Goal: Task Accomplishment & Management: Manage account settings

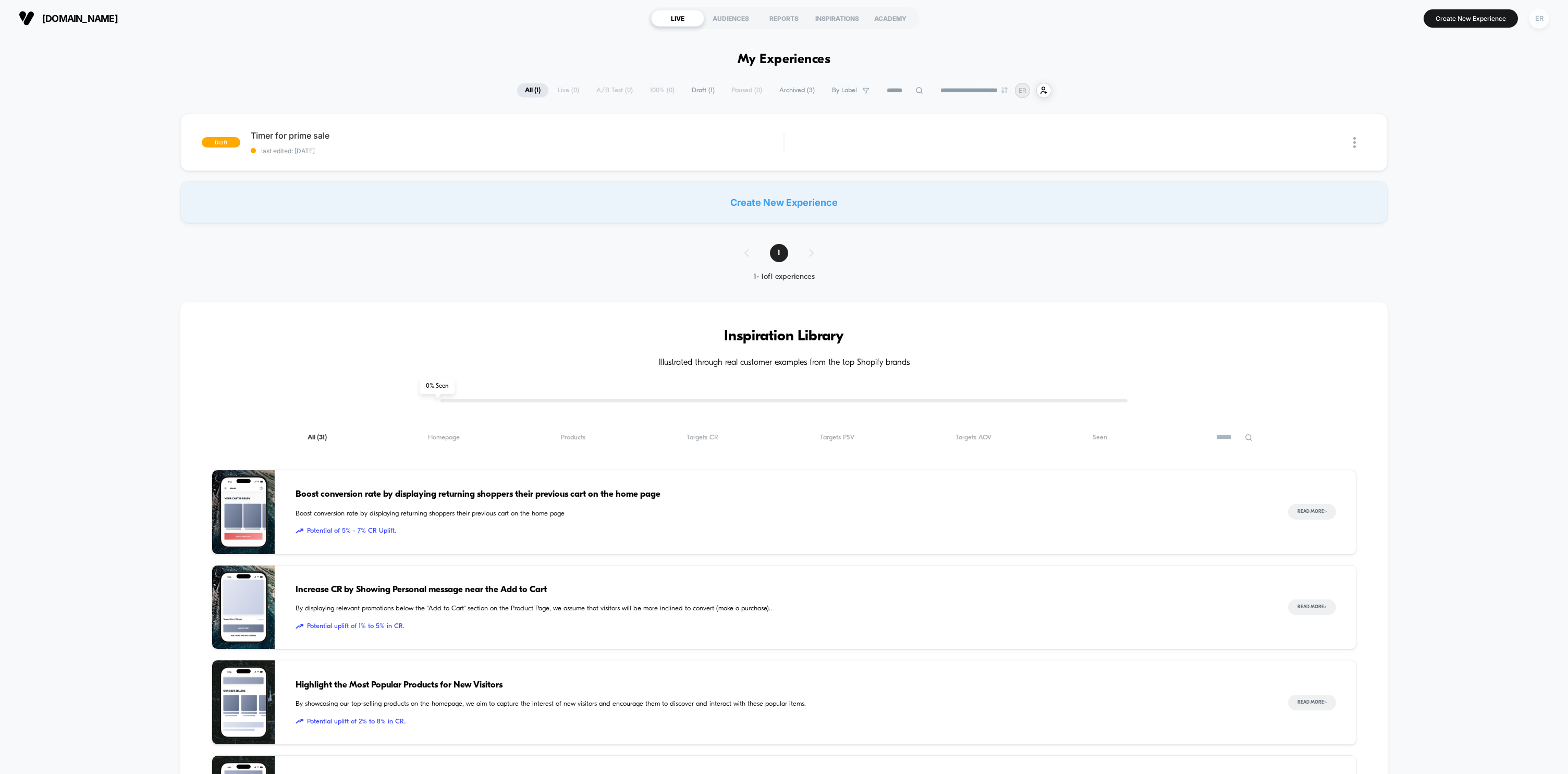
click at [1543, 20] on div "ER" at bounding box center [1539, 18] width 20 height 20
click at [1461, 144] on span "Account Settings" at bounding box center [1506, 142] width 146 height 8
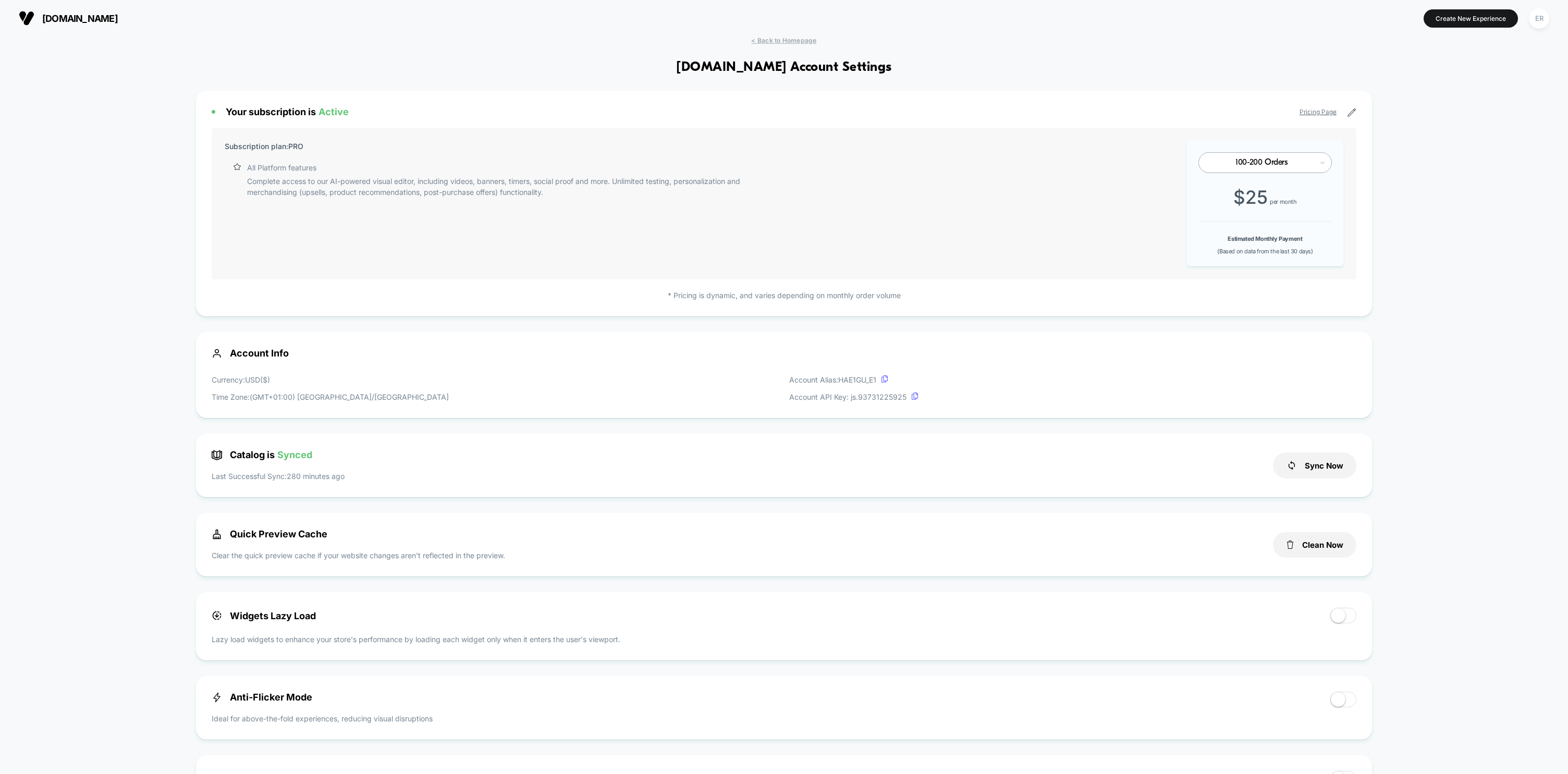
click at [758, 297] on p "* Pricing is dynamic, and varies depending on monthly order volume" at bounding box center [784, 295] width 1145 height 11
click at [1261, 162] on div at bounding box center [1261, 162] width 102 height 6
click at [1276, 161] on div at bounding box center [1261, 162] width 102 height 6
click at [1535, 20] on div "ER" at bounding box center [1539, 18] width 20 height 20
click at [1452, 214] on span "Theme Settings" at bounding box center [1506, 213] width 146 height 8
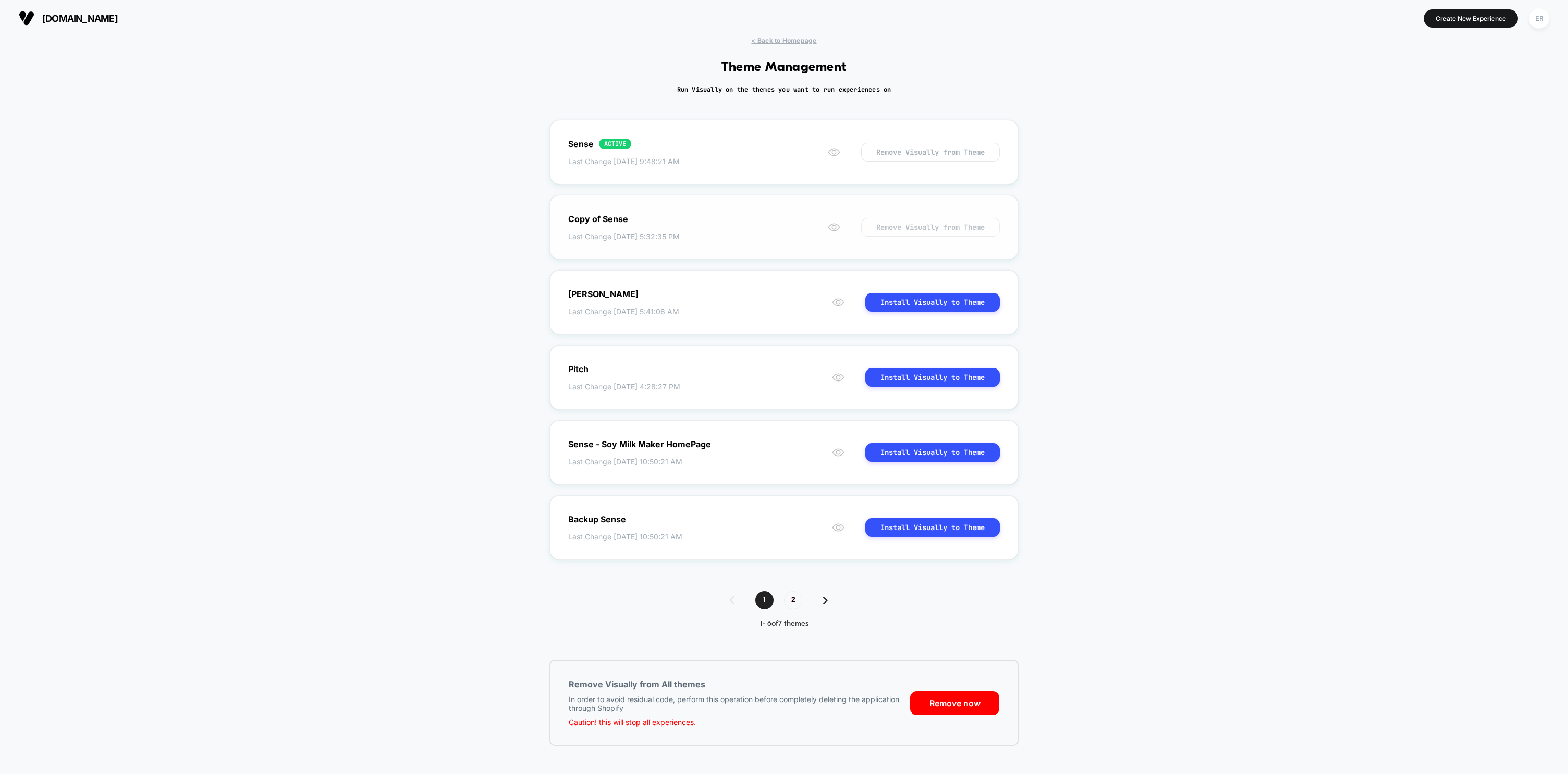
click at [914, 227] on button "Remove Visually from Theme" at bounding box center [931, 227] width 139 height 19
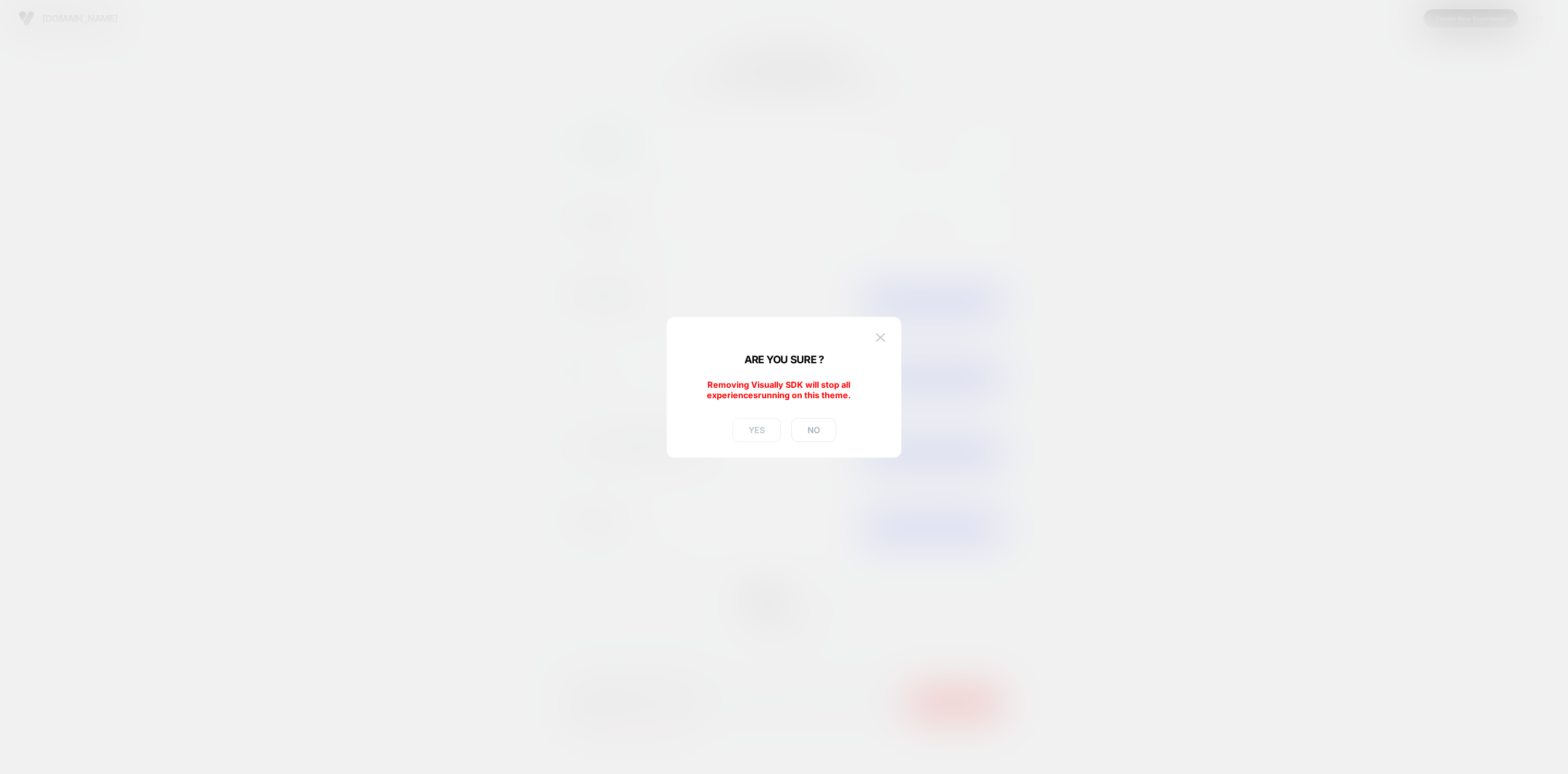
click at [755, 433] on button "YES" at bounding box center [756, 430] width 48 height 24
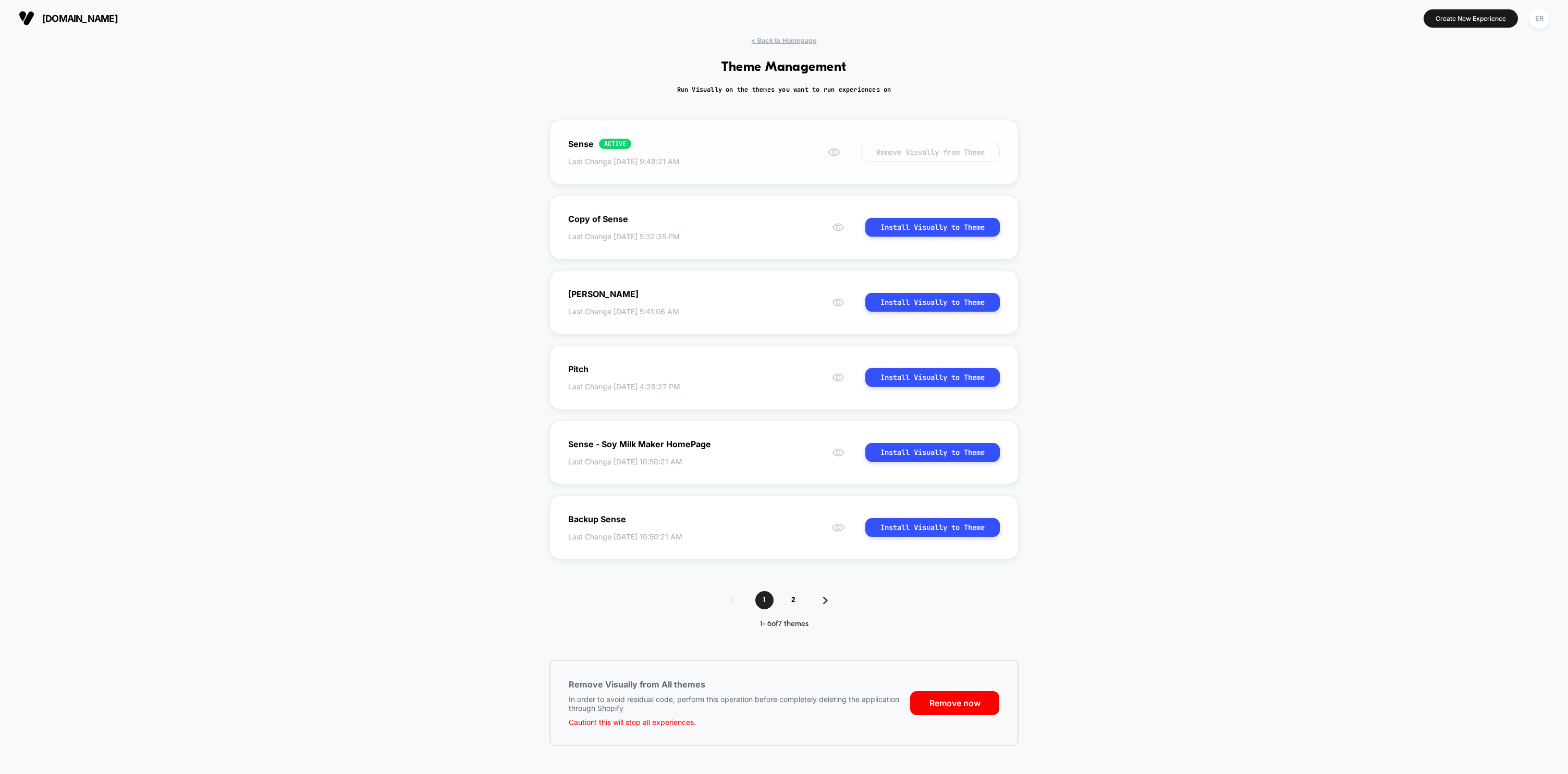
click at [920, 156] on button "Remove Visually from Theme" at bounding box center [931, 152] width 139 height 19
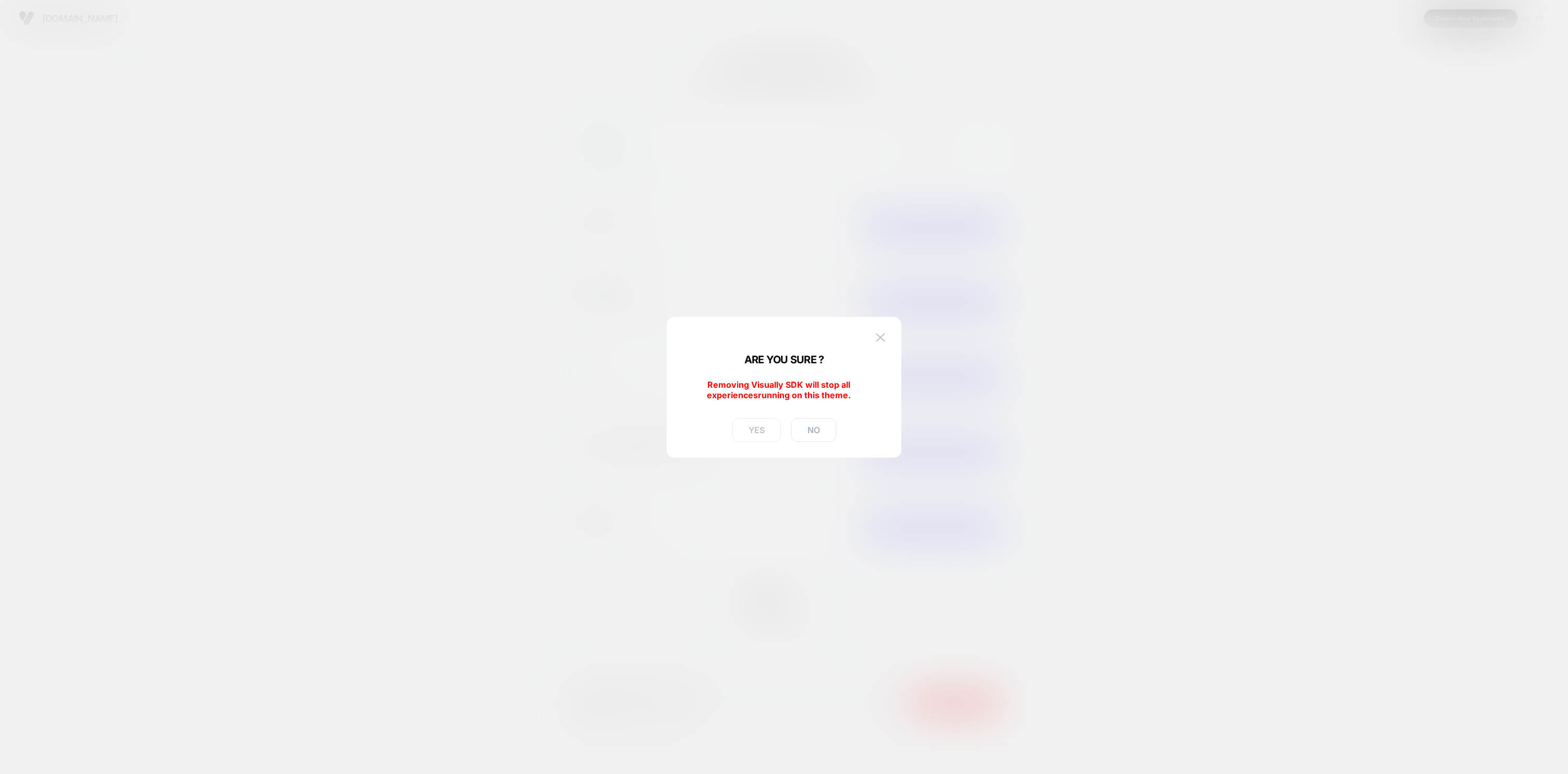
click at [751, 432] on button "YES" at bounding box center [756, 430] width 48 height 24
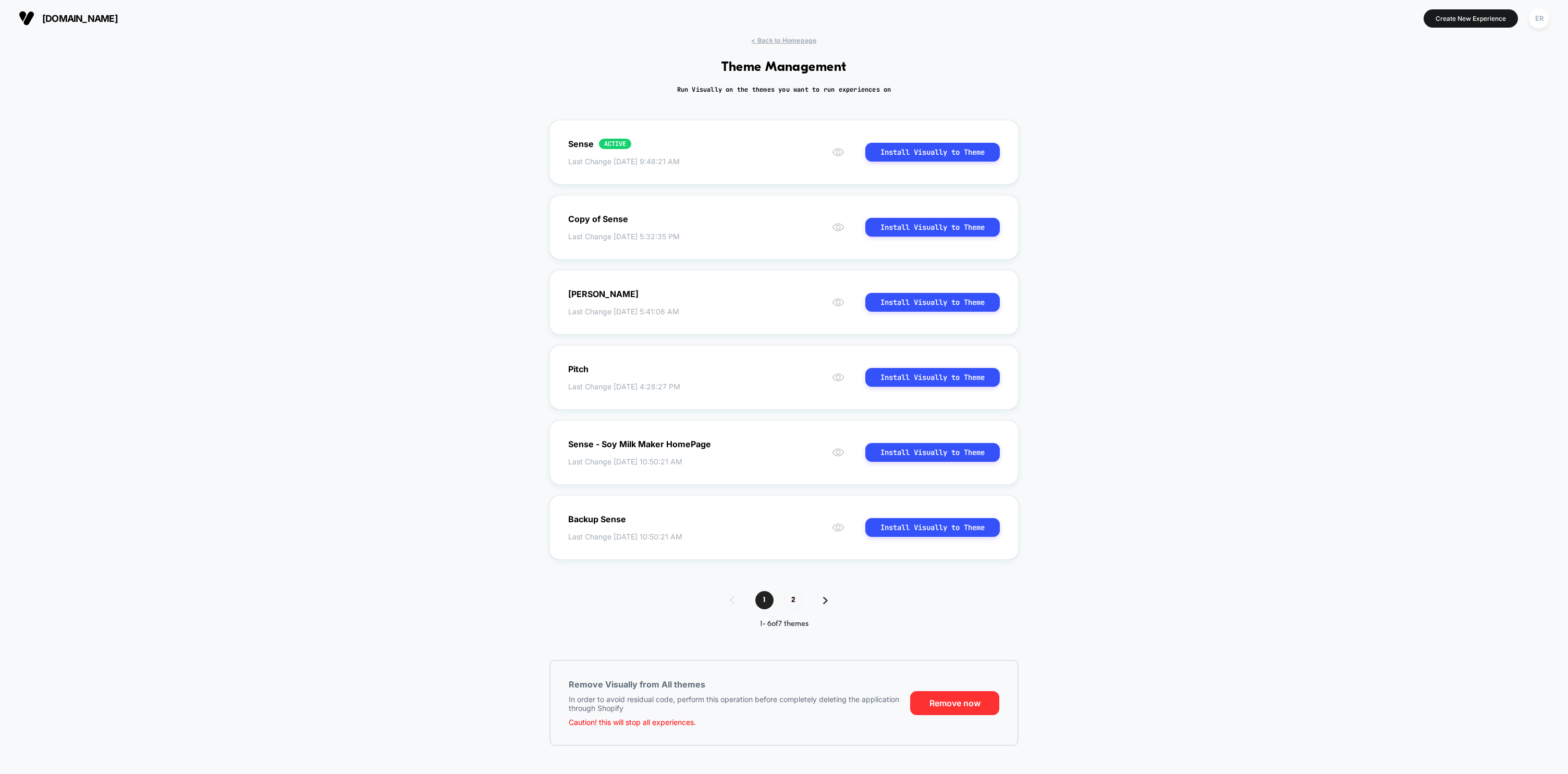
click at [956, 694] on button "Remove now" at bounding box center [955, 703] width 89 height 24
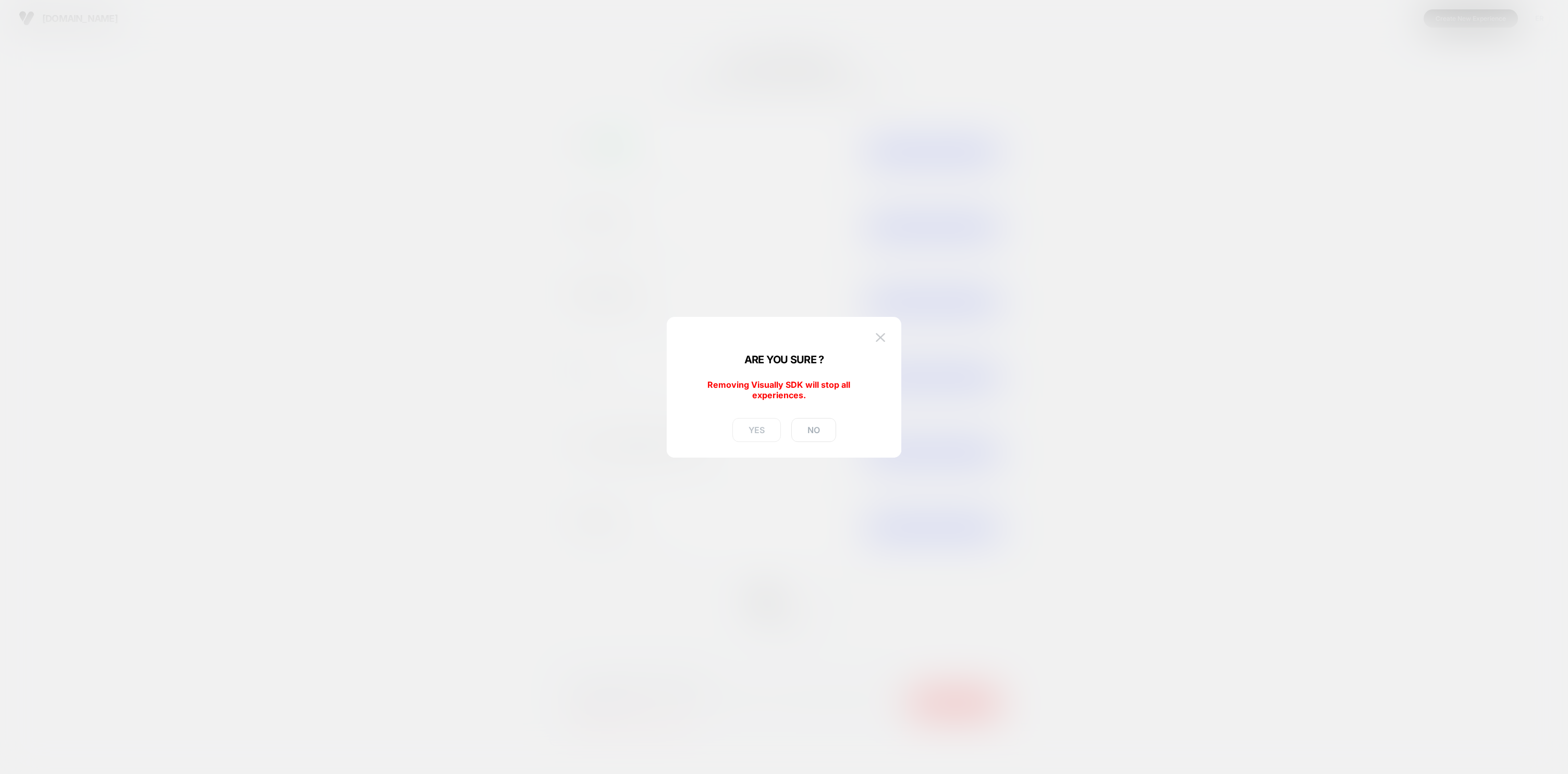
click at [761, 432] on button "YES" at bounding box center [756, 430] width 48 height 24
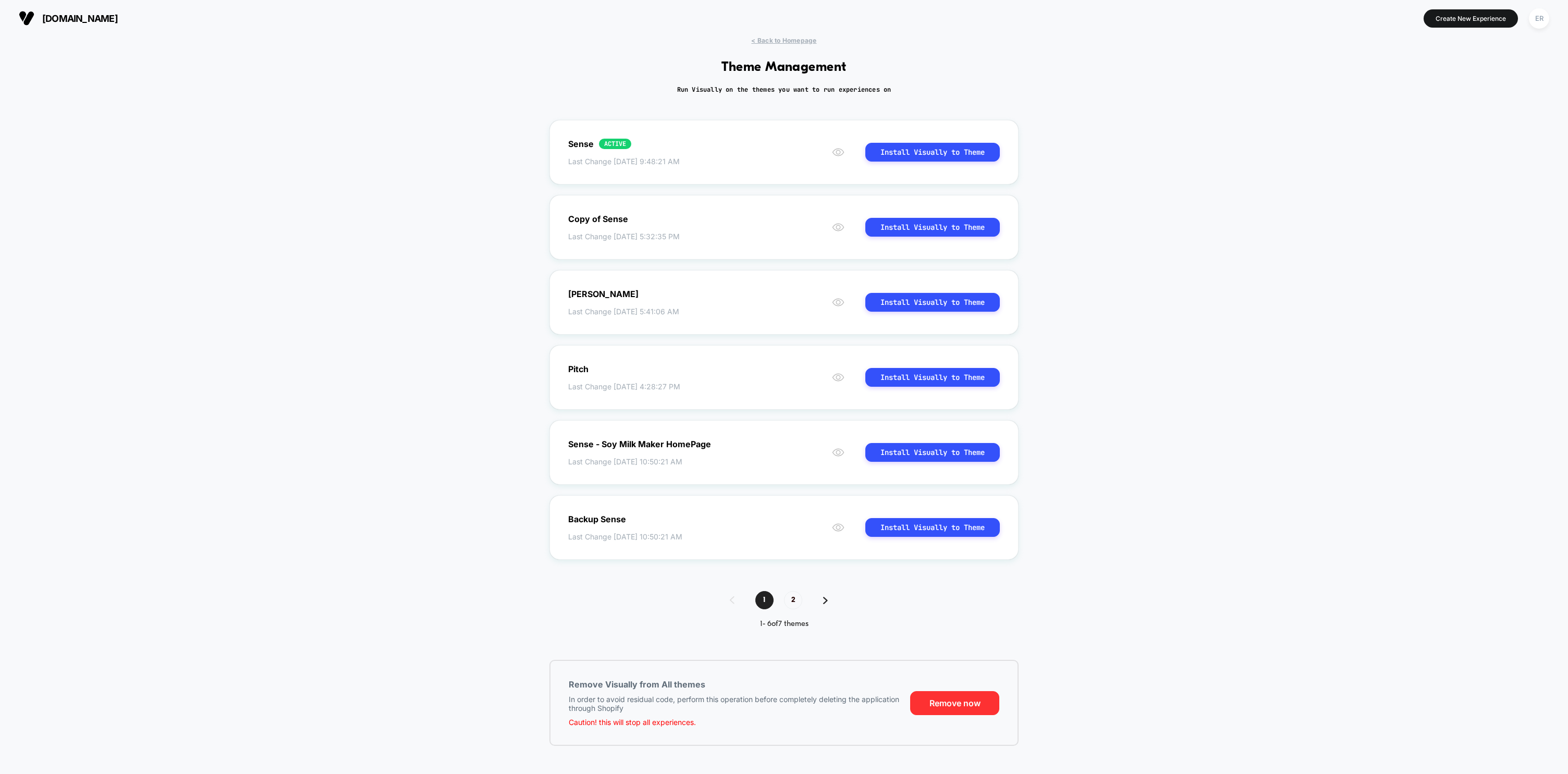
click at [964, 698] on button "Remove now" at bounding box center [955, 703] width 89 height 24
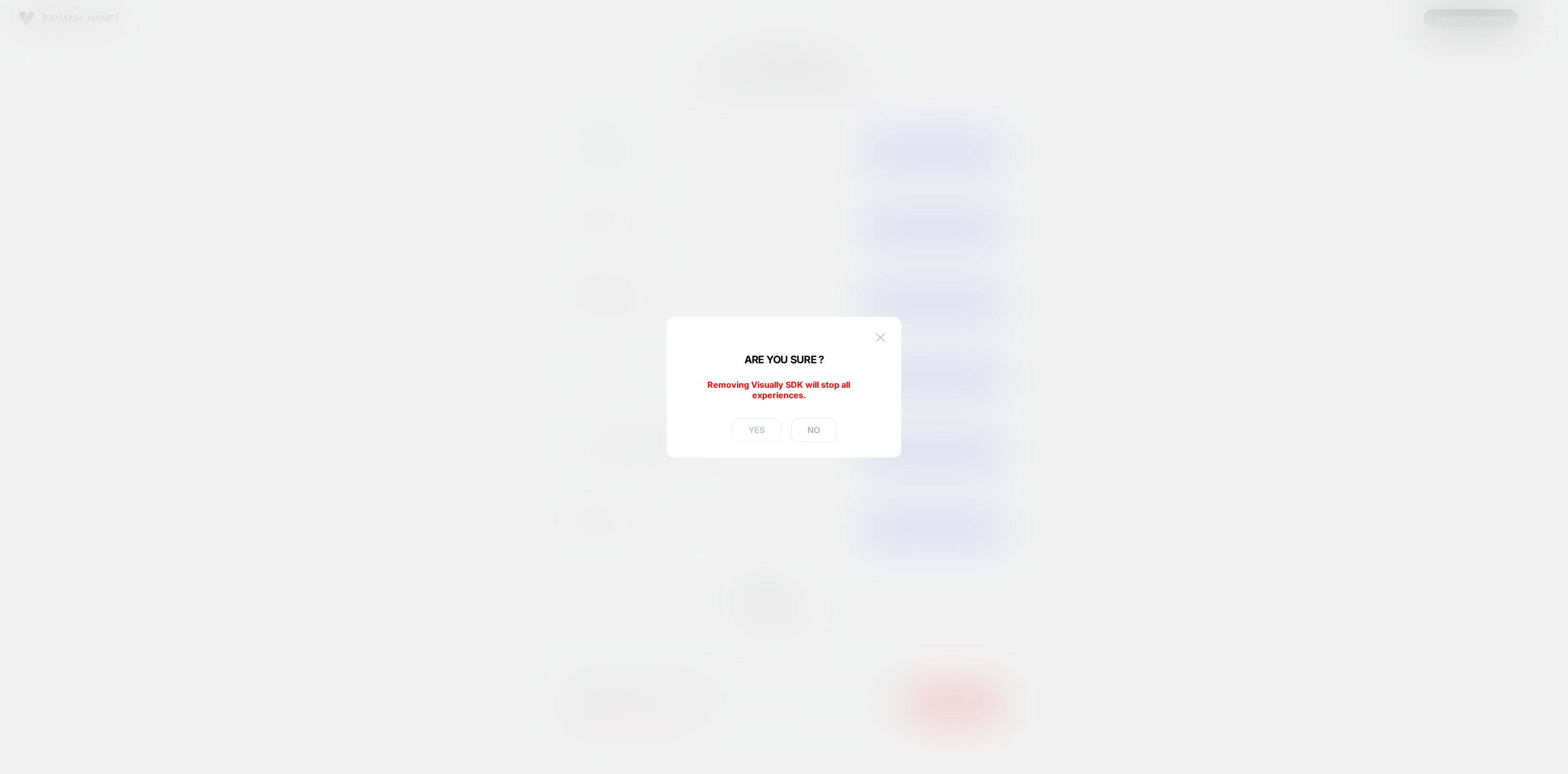
click at [760, 432] on button "YES" at bounding box center [756, 430] width 48 height 24
